Goal: Information Seeking & Learning: Learn about a topic

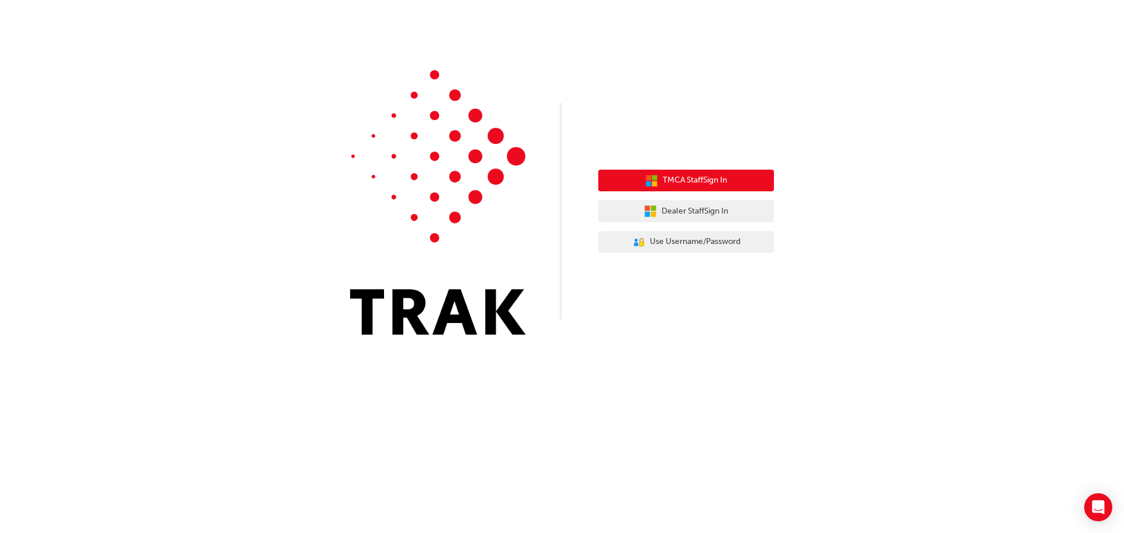
click at [716, 188] on button "TMCA Staff Sign In" at bounding box center [686, 181] width 176 height 22
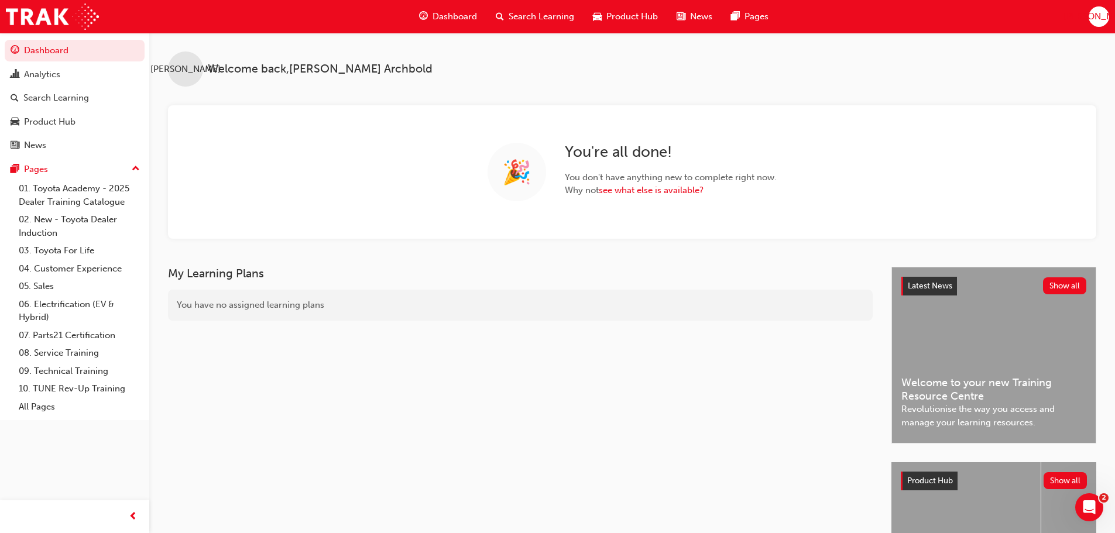
click at [537, 16] on span "Search Learning" at bounding box center [542, 16] width 66 height 13
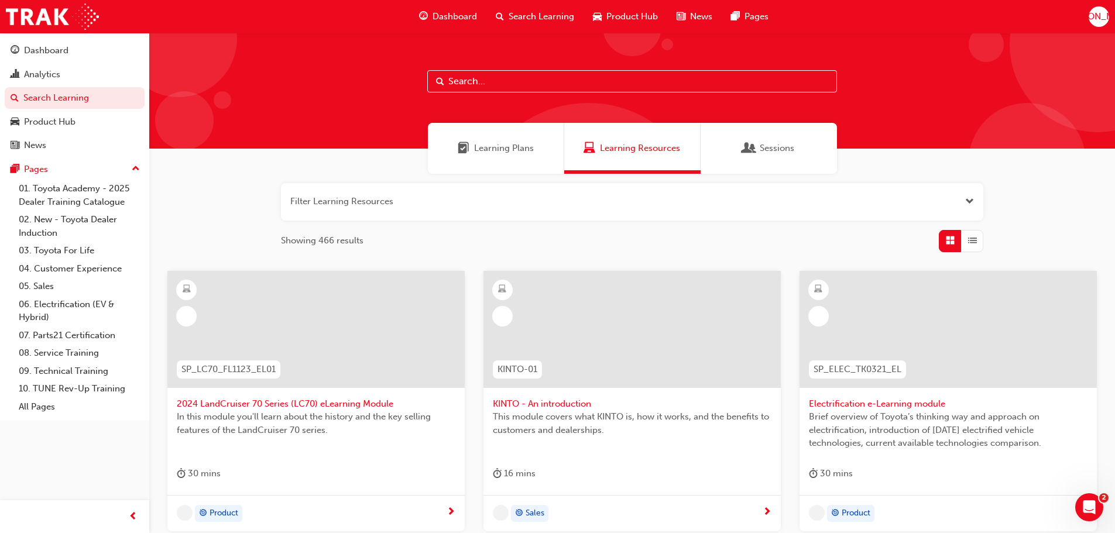
click at [473, 87] on input "text" at bounding box center [632, 81] width 410 height 22
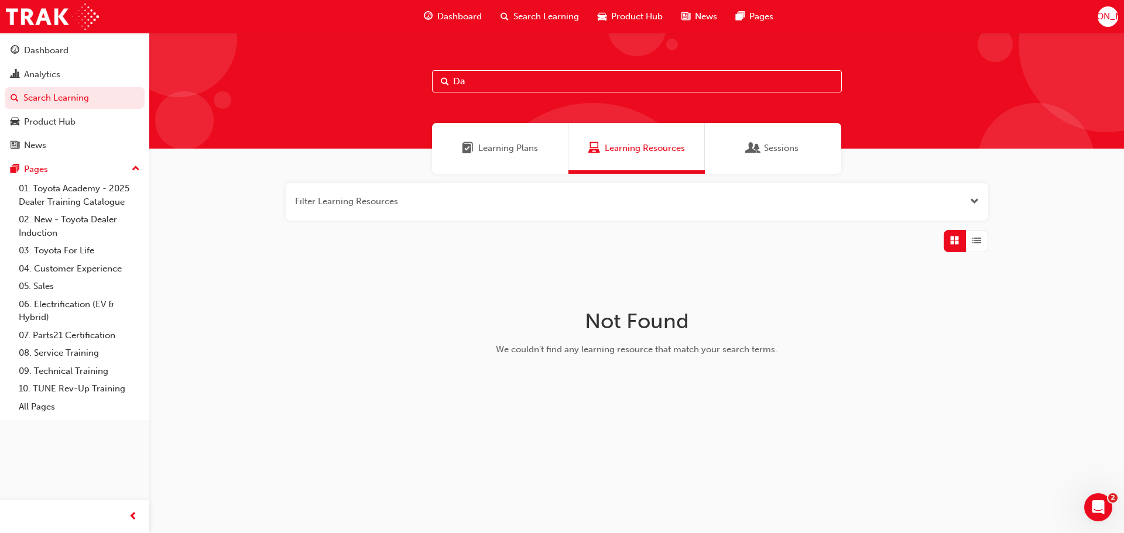
type input "D"
drag, startPoint x: 500, startPoint y: 80, endPoint x: 421, endPoint y: 79, distance: 79.6
click at [423, 78] on div "camera" at bounding box center [636, 91] width 974 height 116
type input "accessories"
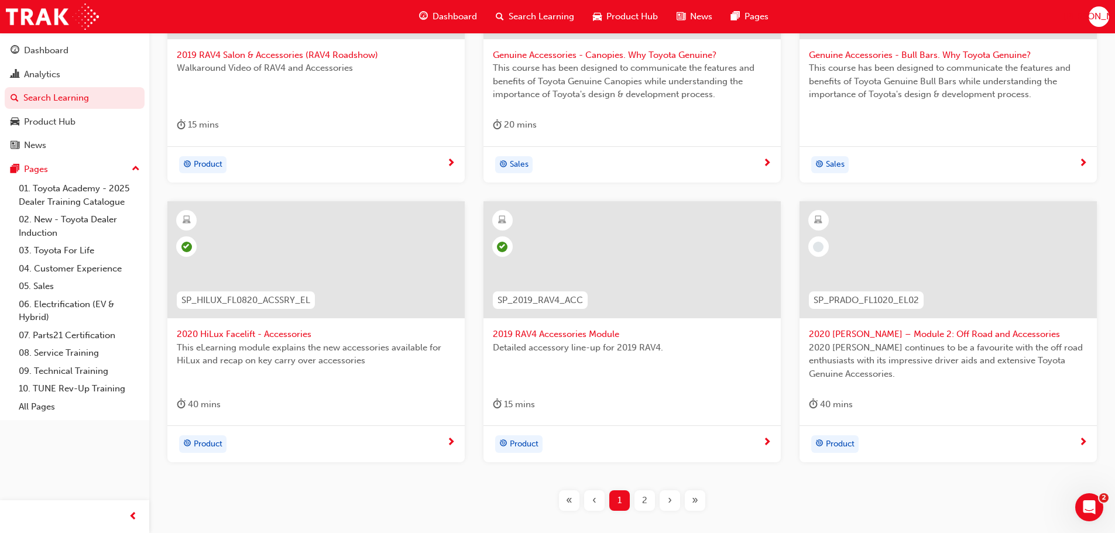
scroll to position [421, 0]
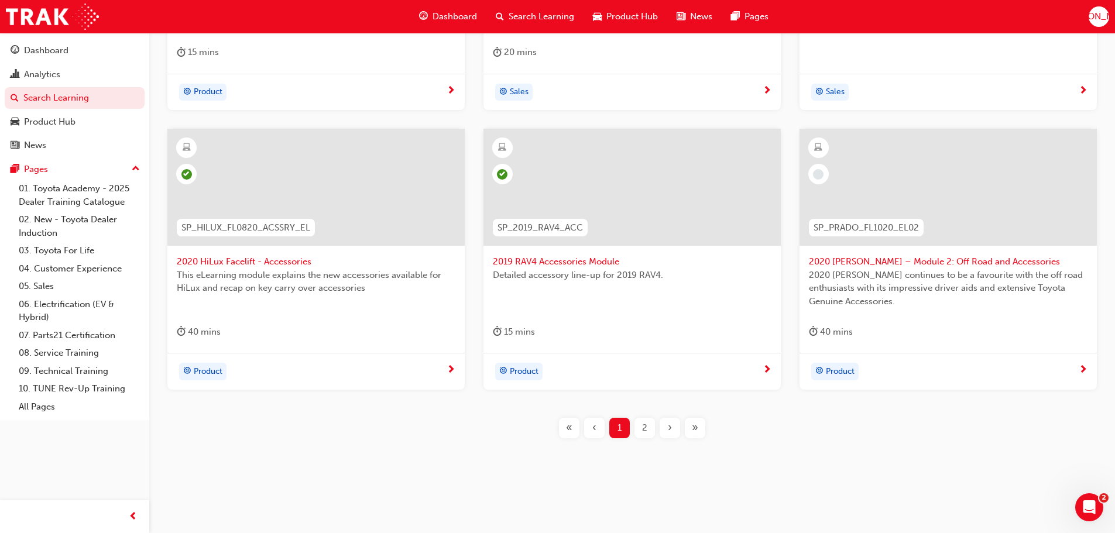
click at [646, 426] on span "2" at bounding box center [644, 427] width 5 height 13
